Goal: Task Accomplishment & Management: Complete application form

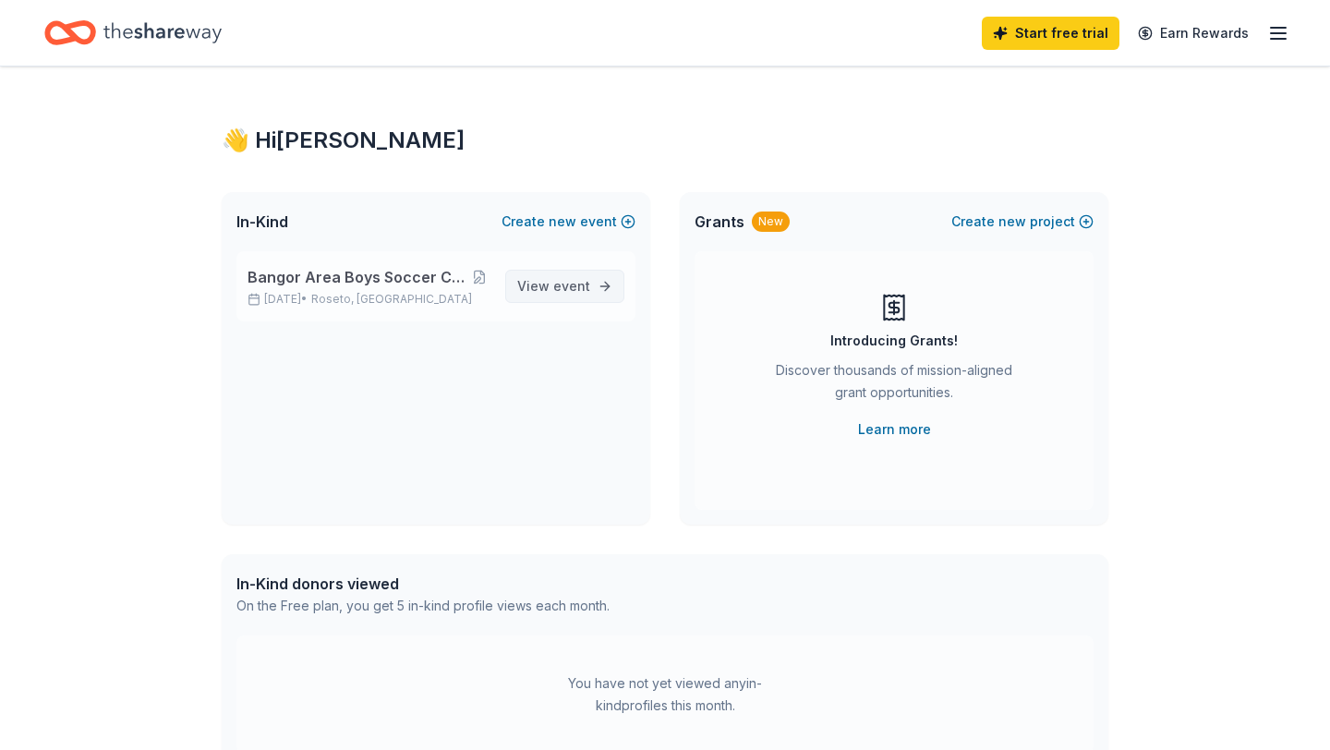
click at [550, 294] on span "View event" at bounding box center [553, 286] width 73 height 22
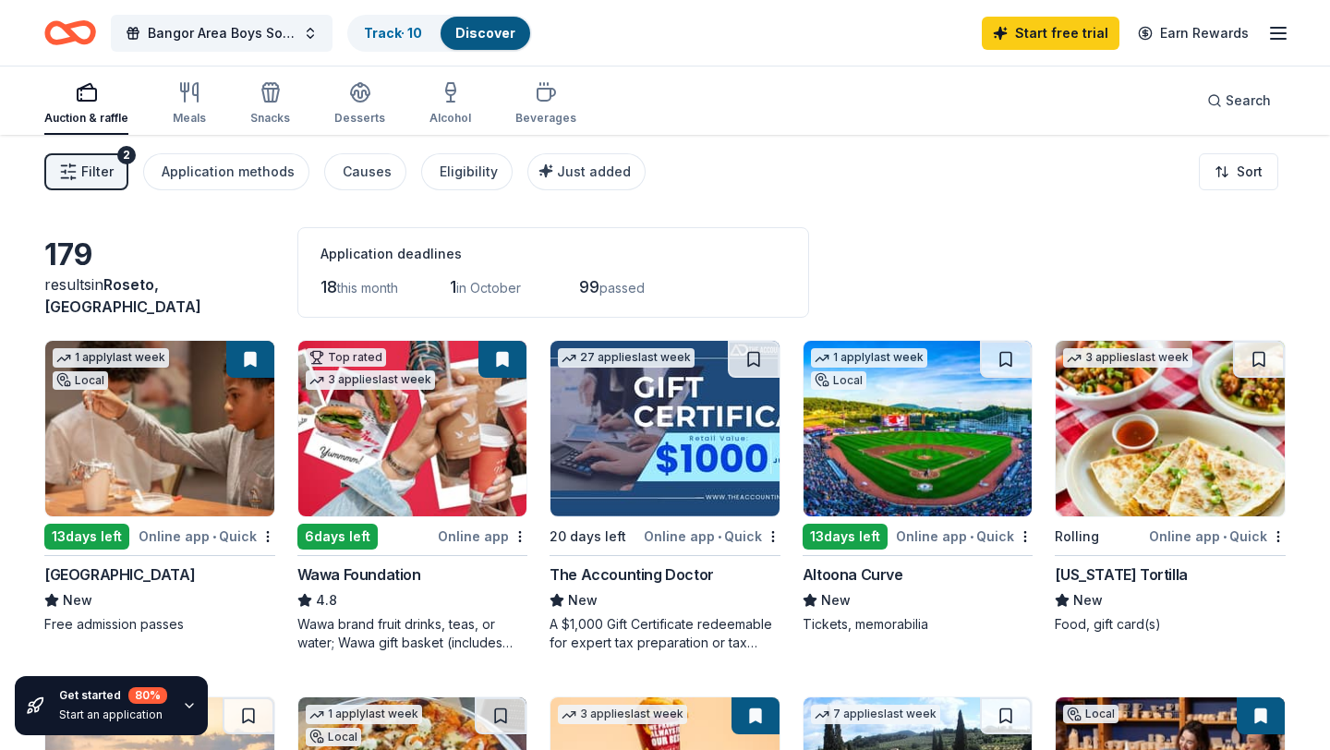
click at [91, 501] on img at bounding box center [159, 428] width 229 height 175
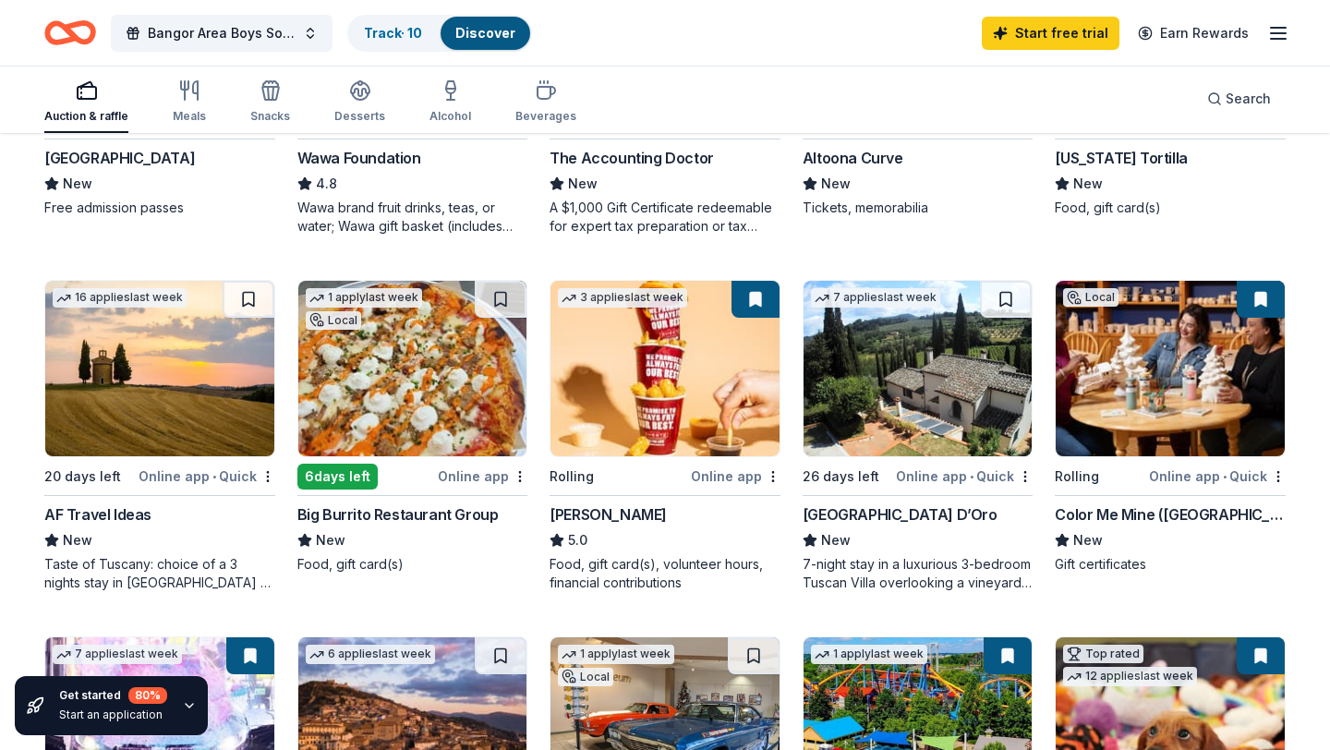
scroll to position [385, 0]
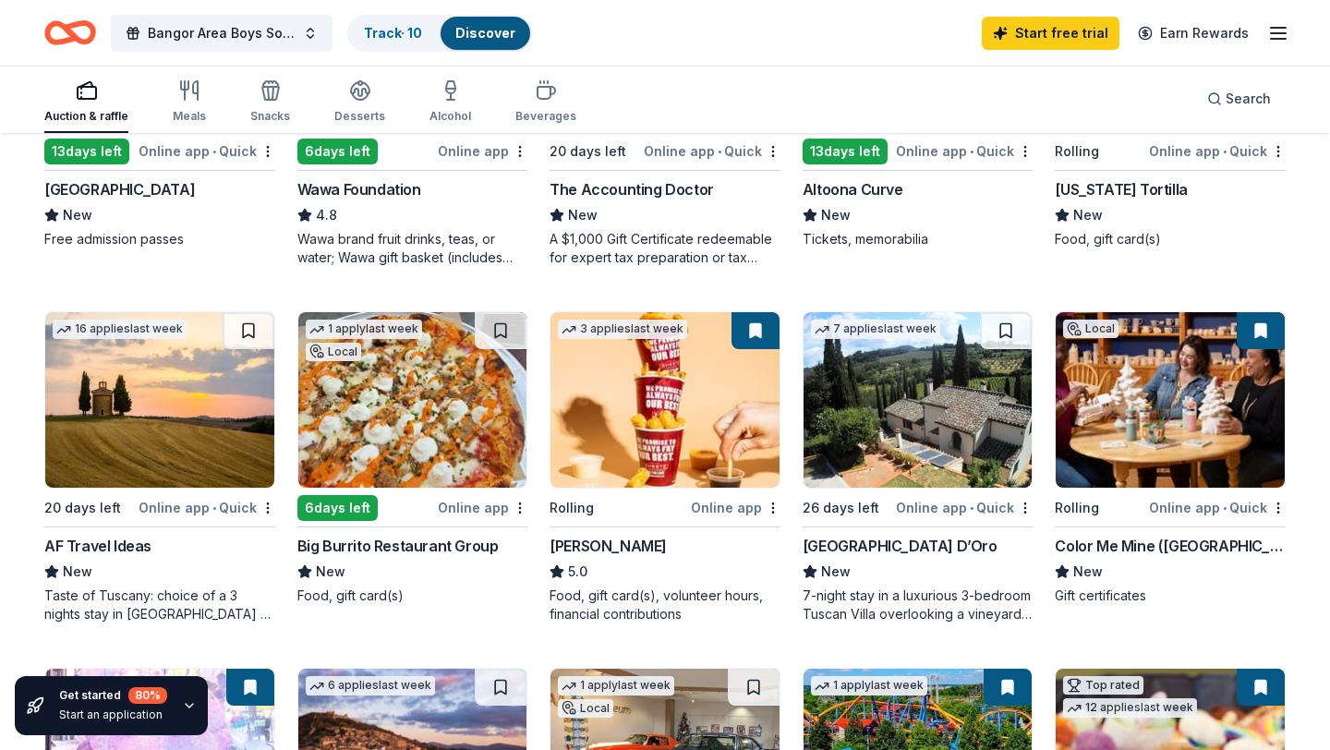
click at [677, 441] on img at bounding box center [664, 399] width 229 height 175
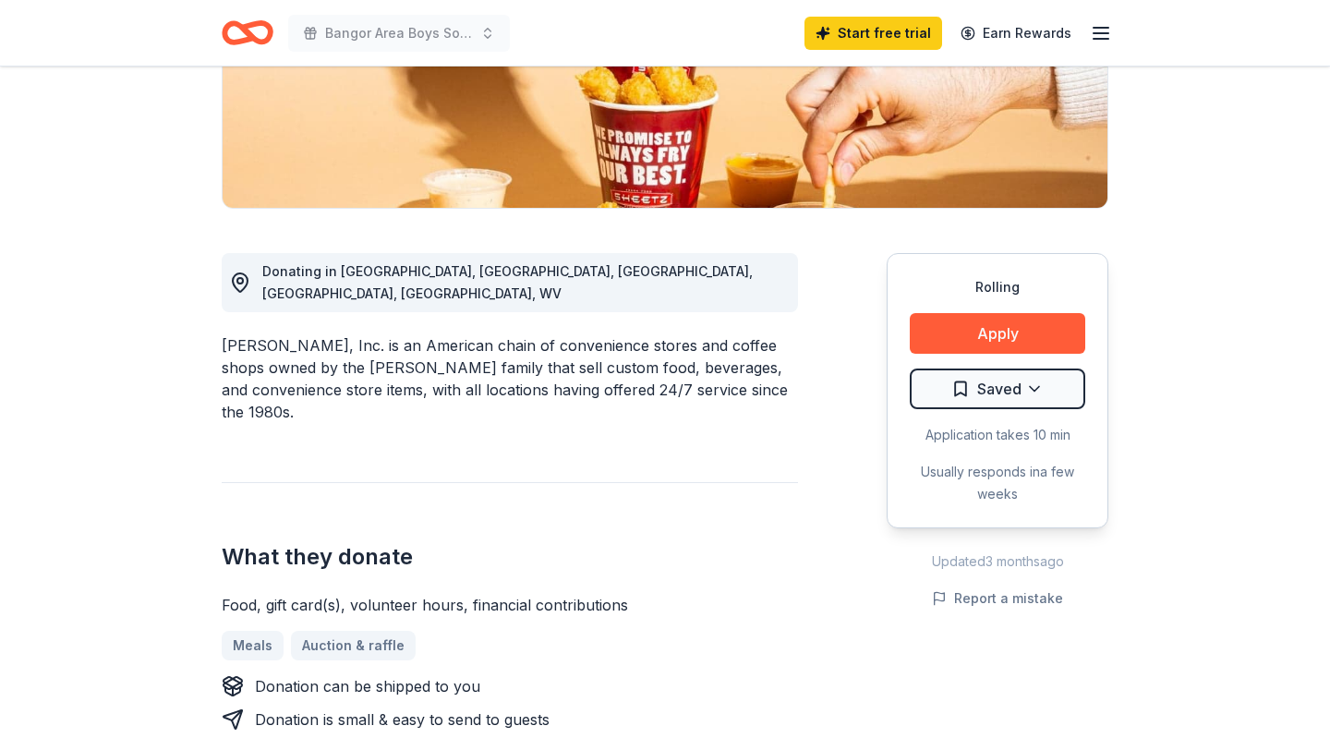
scroll to position [349, 0]
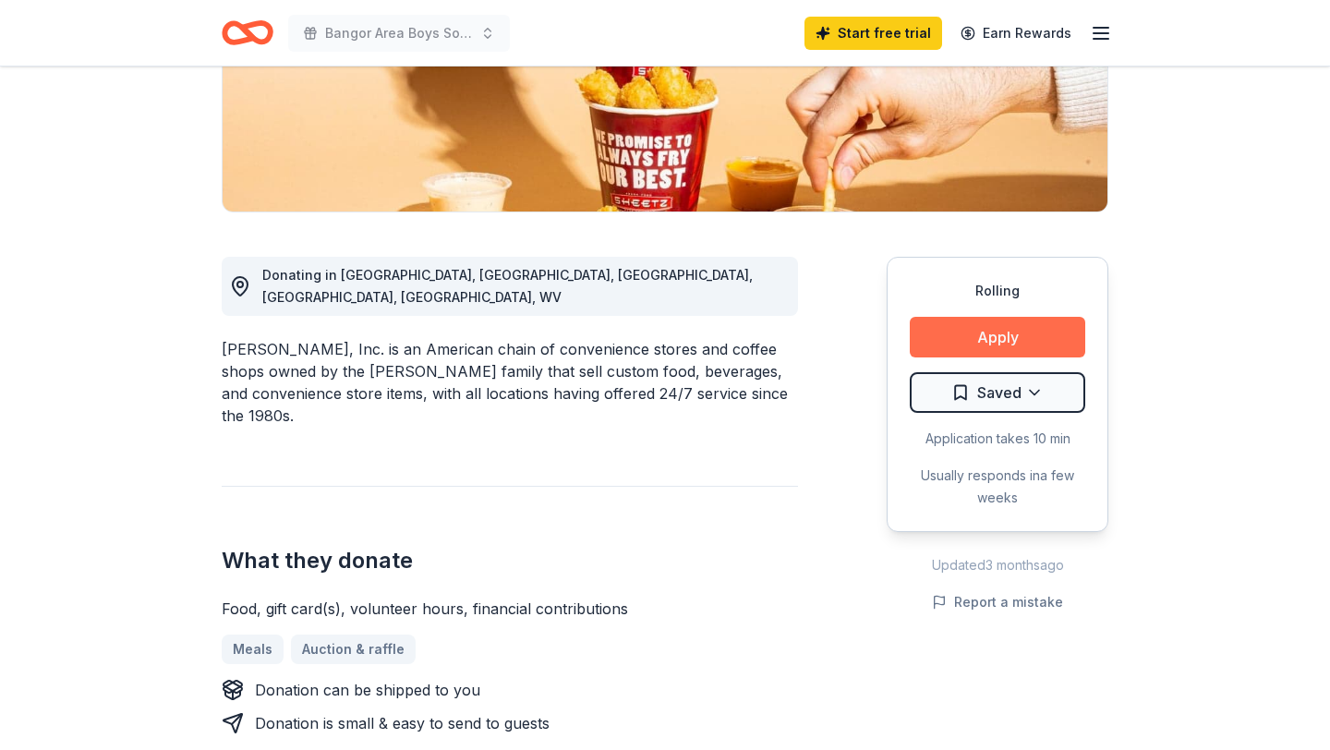
click at [955, 340] on button "Apply" at bounding box center [997, 337] width 175 height 41
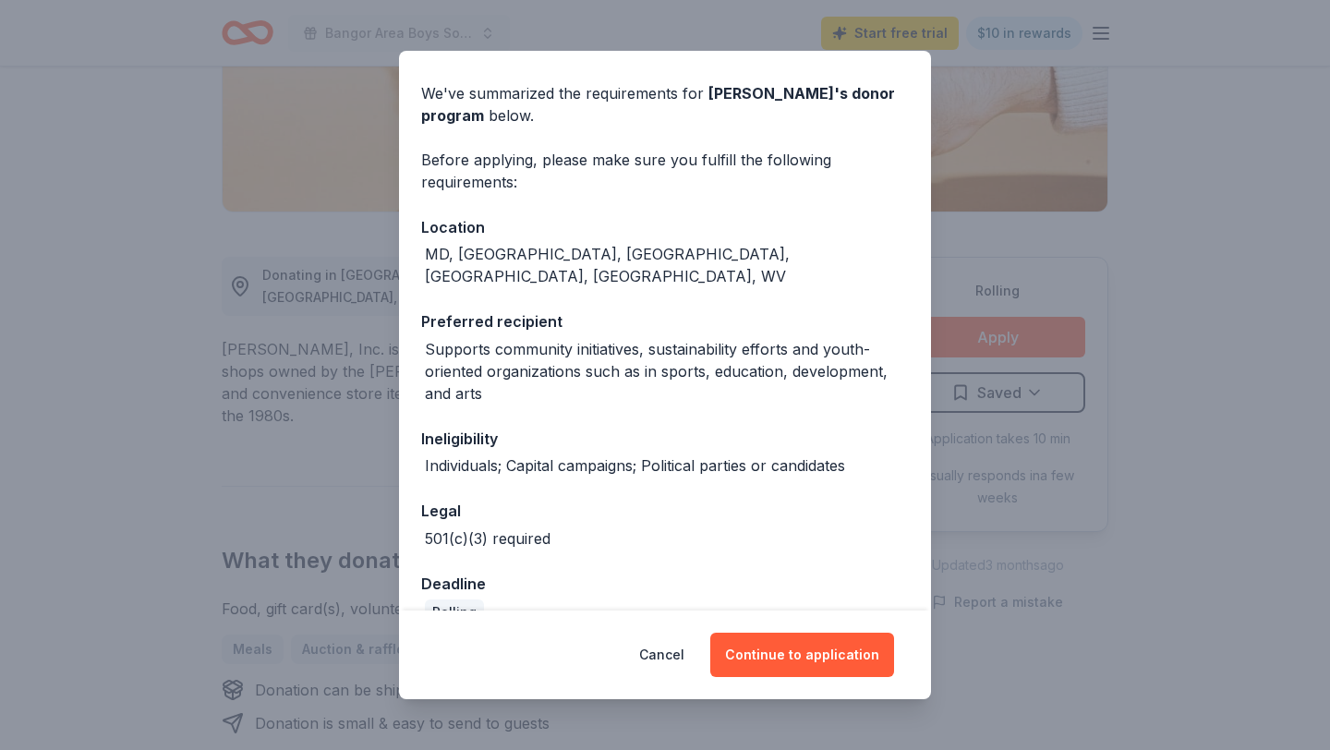
scroll to position [73, 0]
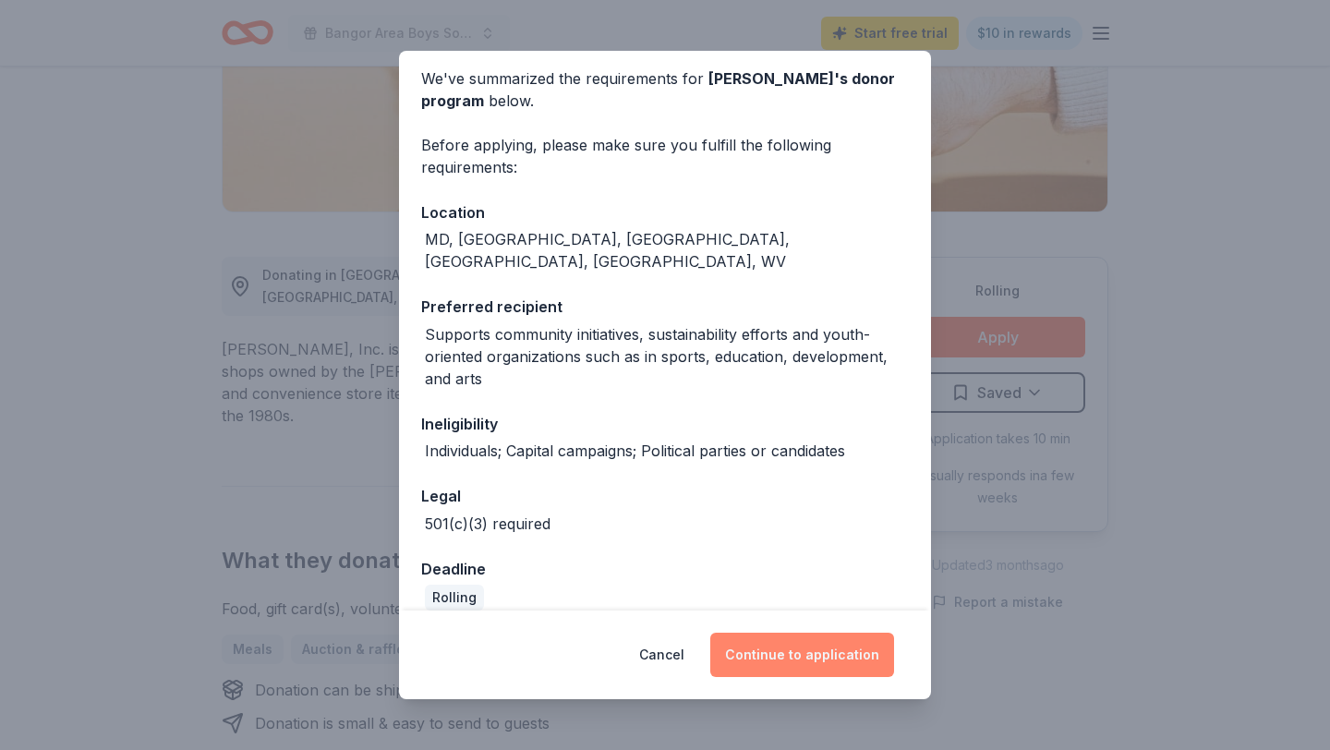
click at [800, 660] on button "Continue to application" at bounding box center [802, 655] width 184 height 44
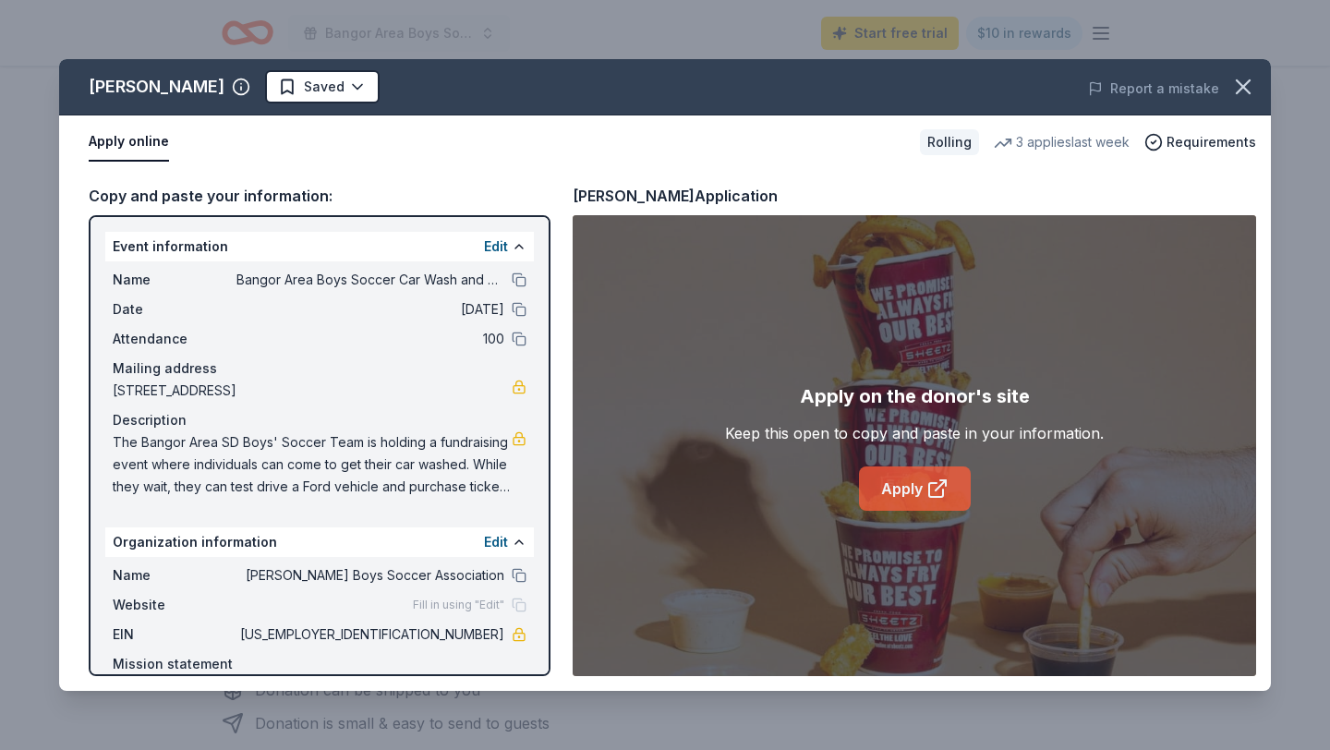
click at [903, 487] on link "Apply" at bounding box center [915, 488] width 112 height 44
